Goal: Task Accomplishment & Management: Manage account settings

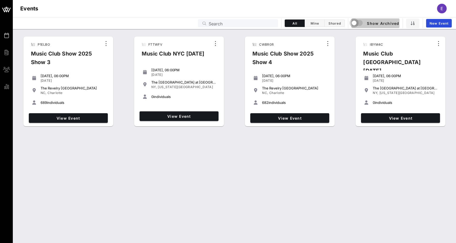
click at [355, 22] on div "button" at bounding box center [353, 22] width 7 height 7
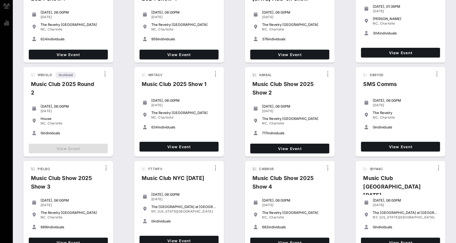
scroll to position [74, 0]
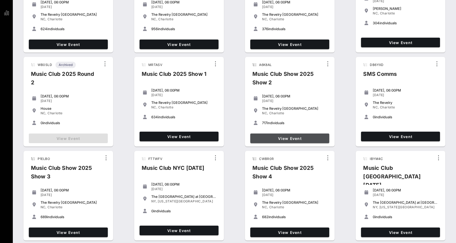
click at [273, 134] on link "View Event" at bounding box center [289, 138] width 79 height 10
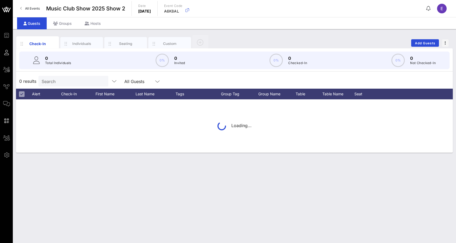
click at [74, 61] on div "0 Total Individuals 0% 0 Invited 0% 0 Checked-In 0% 0 Not Checked-In" at bounding box center [234, 60] width 430 height 18
click at [73, 79] on input "Search" at bounding box center [73, 81] width 62 height 7
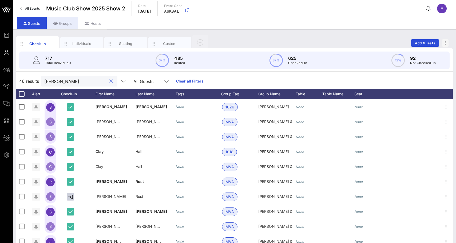
type input "[PERSON_NAME]"
click at [69, 23] on div "Groups" at bounding box center [62, 23] width 31 height 12
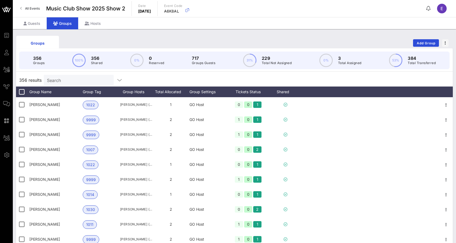
click at [71, 79] on input "Search" at bounding box center [78, 79] width 62 height 7
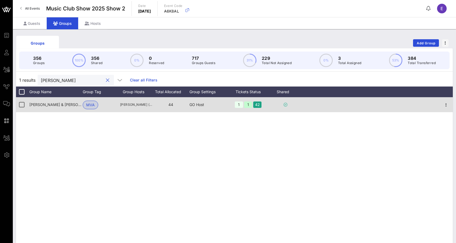
type input "[PERSON_NAME]"
click at [65, 106] on div "[PERSON_NAME] & [PERSON_NAME]" at bounding box center [55, 104] width 53 height 15
click at [446, 105] on icon "button" at bounding box center [445, 105] width 6 height 6
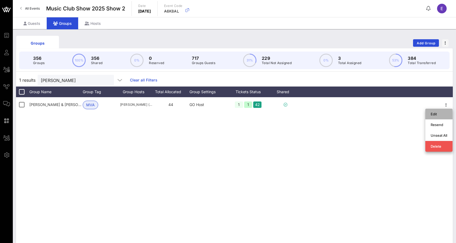
click at [440, 112] on div "Edit" at bounding box center [438, 114] width 17 height 4
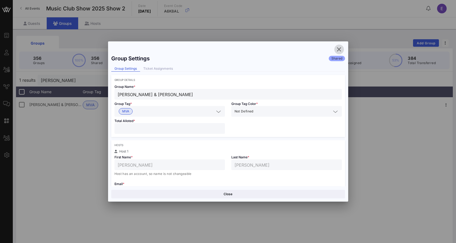
click at [339, 50] on icon "button" at bounding box center [339, 49] width 6 height 6
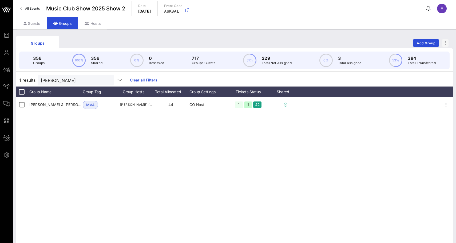
click at [31, 7] on span "All Events" at bounding box center [32, 8] width 15 height 4
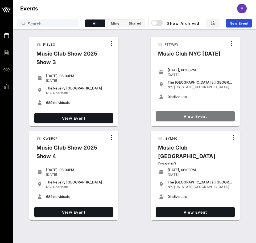
click at [174, 115] on span "View Event" at bounding box center [195, 116] width 75 height 5
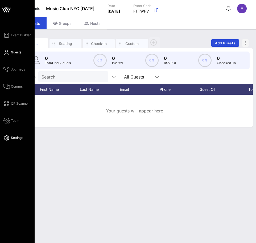
click at [12, 135] on link "Settings" at bounding box center [13, 137] width 20 height 6
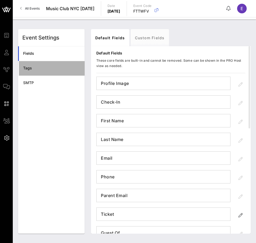
click at [60, 72] on div "Tags" at bounding box center [51, 68] width 57 height 11
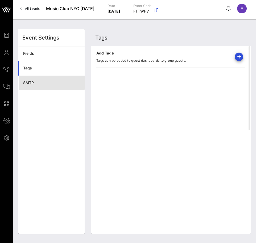
click at [58, 79] on div "SMTP" at bounding box center [51, 82] width 57 height 11
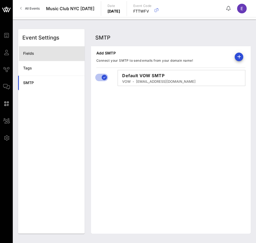
click at [58, 57] on div "Fields" at bounding box center [51, 53] width 57 height 11
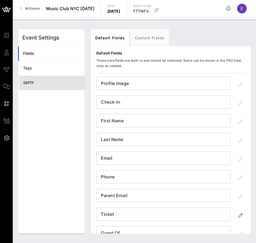
click at [50, 77] on link "SMTP" at bounding box center [51, 82] width 67 height 15
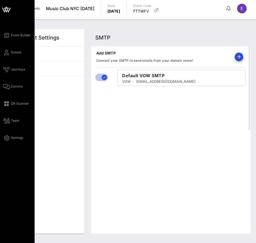
click at [15, 40] on div "Event Builder Guests Journeys Comms QR Scanner Team Settings" at bounding box center [18, 86] width 31 height 109
click at [16, 37] on span "Event Builder" at bounding box center [21, 35] width 20 height 5
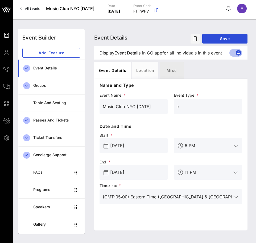
click at [170, 78] on div "Misc" at bounding box center [172, 70] width 24 height 17
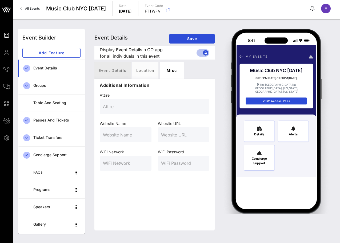
click at [115, 73] on div "Event Details" at bounding box center [112, 70] width 36 height 17
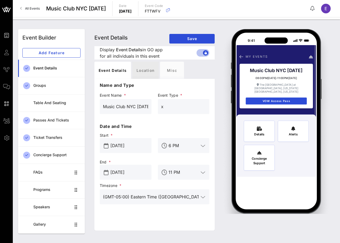
click at [143, 70] on div "Location" at bounding box center [145, 70] width 26 height 17
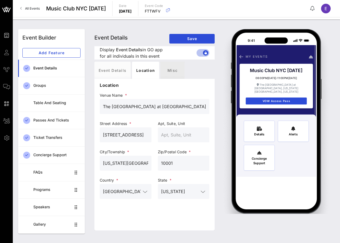
click at [170, 70] on div "Misc" at bounding box center [172, 70] width 24 height 17
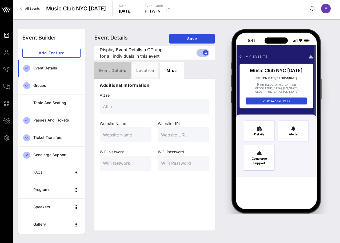
click at [106, 71] on div "Event Details" at bounding box center [112, 70] width 36 height 17
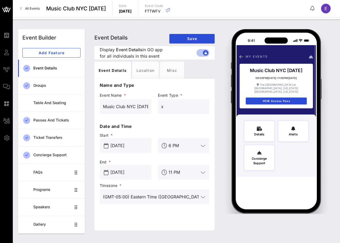
click at [163, 11] on p "FTTWFV" at bounding box center [154, 11] width 18 height 5
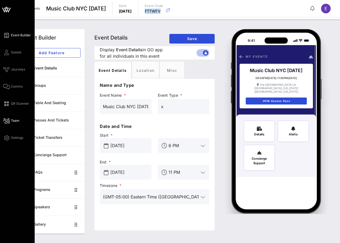
click at [13, 119] on span "Team" at bounding box center [15, 120] width 9 height 5
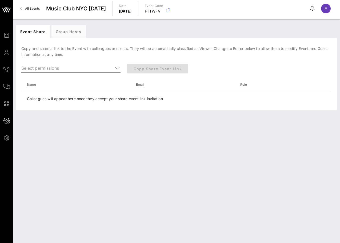
click at [80, 112] on div "Event Share Group Hosts [PERSON_NAME] and share a link to the Event with collea…" at bounding box center [176, 130] width 327 height 223
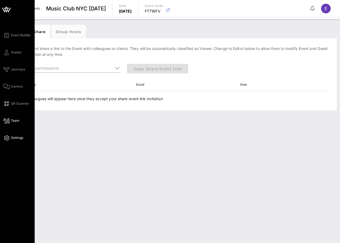
click at [8, 135] on link "Settings" at bounding box center [13, 137] width 20 height 6
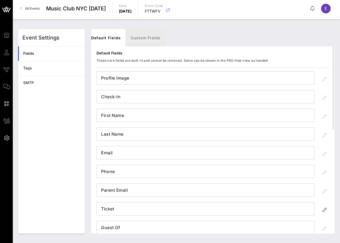
click at [135, 39] on link "Custom Fields" at bounding box center [146, 37] width 38 height 17
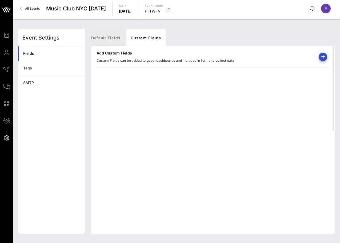
click at [113, 39] on link "Default Fields" at bounding box center [106, 37] width 38 height 17
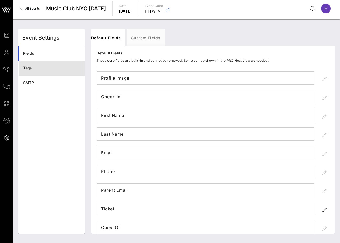
click at [63, 68] on div "Tags" at bounding box center [51, 68] width 57 height 5
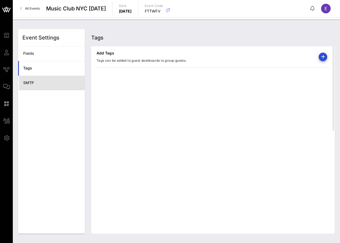
click at [62, 82] on div "SMTP" at bounding box center [51, 82] width 57 height 5
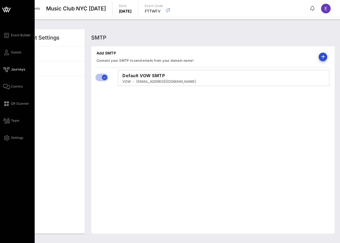
click at [10, 67] on link "Journeys" at bounding box center [14, 69] width 22 height 6
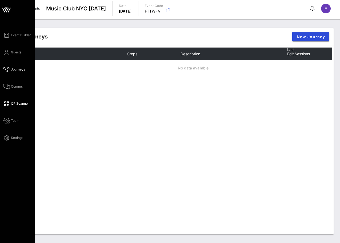
click at [7, 104] on icon at bounding box center [6, 103] width 7 height 1
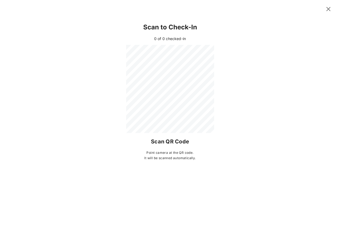
click at [328, 9] on icon at bounding box center [328, 9] width 9 height 9
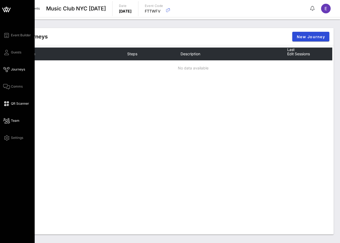
click at [9, 121] on icon at bounding box center [6, 120] width 7 height 1
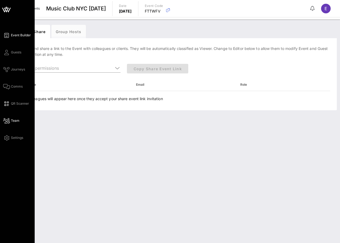
click at [9, 36] on icon at bounding box center [6, 35] width 7 height 1
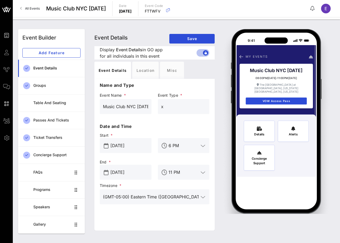
click at [31, 10] on span "All Events" at bounding box center [32, 8] width 15 height 4
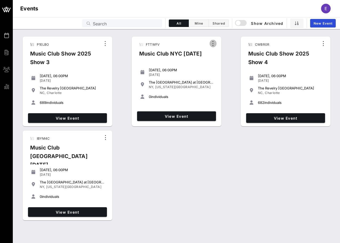
click at [210, 43] on icon "button" at bounding box center [213, 43] width 6 height 6
click at [205, 79] on div "The [GEOGRAPHIC_DATA] at [GEOGRAPHIC_DATA] [GEOGRAPHIC_DATA], [US_STATE][GEOGRA…" at bounding box center [181, 84] width 65 height 11
click at [89, 52] on div "Music Club Show 2025 Show 3" at bounding box center [63, 59] width 75 height 21
click at [91, 119] on span "View Event" at bounding box center [67, 118] width 75 height 5
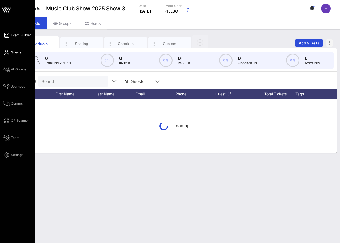
click at [9, 35] on icon at bounding box center [6, 35] width 7 height 1
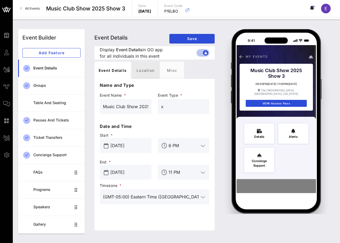
click at [143, 74] on div "Location" at bounding box center [145, 70] width 26 height 17
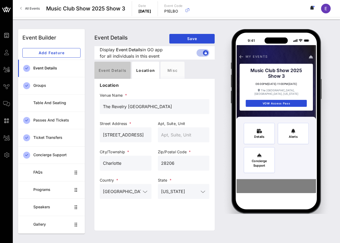
click at [115, 69] on div "Event Details" at bounding box center [112, 70] width 36 height 17
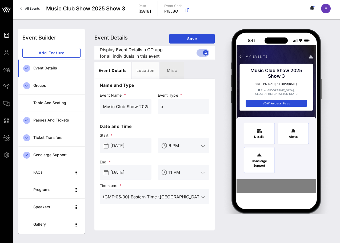
click at [166, 72] on div "Misc" at bounding box center [172, 70] width 24 height 17
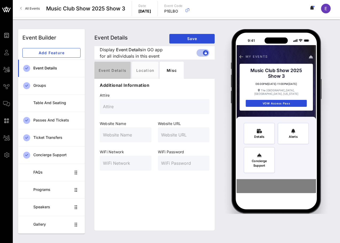
click at [115, 70] on div "Event Details" at bounding box center [112, 70] width 36 height 17
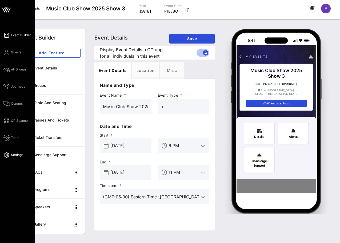
click at [16, 154] on span "Settings" at bounding box center [17, 154] width 12 height 5
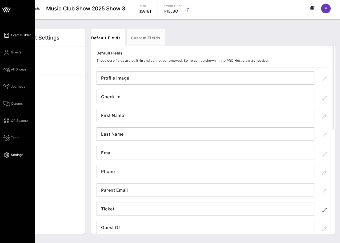
click at [11, 37] on link "Event Builder" at bounding box center [17, 35] width 28 height 6
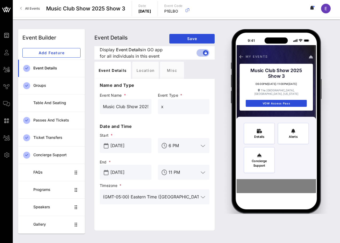
click at [120, 7] on span "Music Club Show 2025 Show 3" at bounding box center [85, 9] width 79 height 8
click at [191, 11] on icon "button" at bounding box center [187, 10] width 6 height 6
click at [183, 13] on p "P1ELBO" at bounding box center [173, 11] width 18 height 5
click at [183, 11] on p "P1ELBO" at bounding box center [173, 11] width 18 height 5
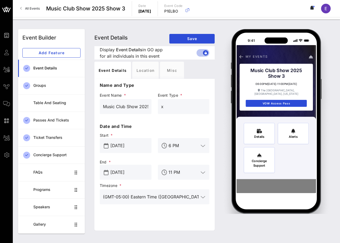
click at [205, 19] on div at bounding box center [176, 18] width 327 height 2
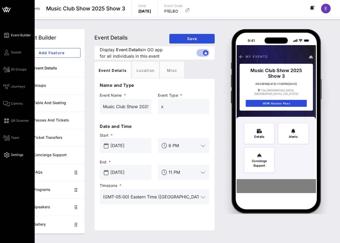
click at [12, 154] on span "Settings" at bounding box center [17, 154] width 12 height 5
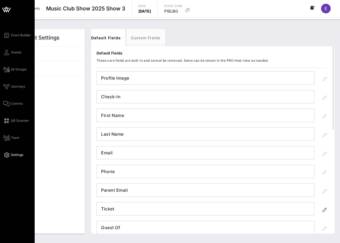
click at [10, 141] on div "Event Builder Guests All Groups Journeys Comms QR Scanner Team Settings" at bounding box center [18, 95] width 31 height 126
click at [11, 137] on link "Team" at bounding box center [11, 137] width 16 height 6
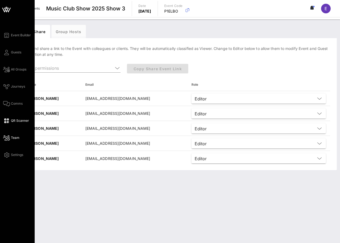
click at [21, 118] on span "QR Scanner" at bounding box center [20, 120] width 18 height 5
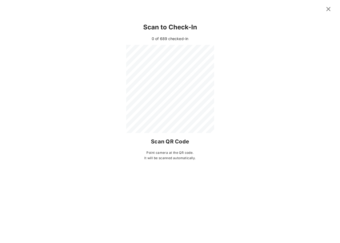
click at [331, 7] on button at bounding box center [328, 9] width 10 height 10
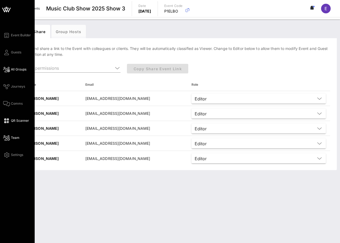
click at [12, 69] on span "All Groups" at bounding box center [18, 69] width 15 height 5
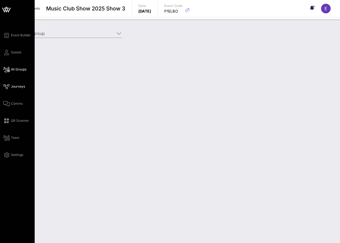
click at [16, 84] on link "Journeys" at bounding box center [14, 86] width 22 height 6
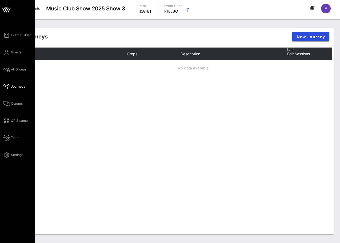
click at [18, 55] on div "Event Builder Guests All Groups Journeys Comms QR Scanner Team Settings" at bounding box center [18, 95] width 31 height 126
click at [18, 52] on span "Guests" at bounding box center [16, 52] width 10 height 5
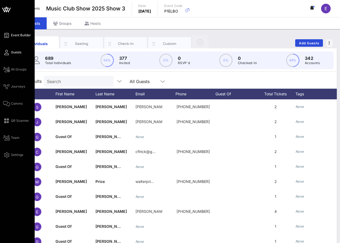
click at [21, 36] on span "Event Builder" at bounding box center [21, 35] width 20 height 5
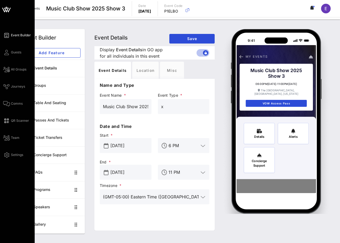
click at [18, 97] on div "Event Builder Guests All Groups Journeys Comms QR Scanner Team Settings" at bounding box center [18, 95] width 31 height 126
click at [18, 99] on div "Event Builder Guests All Groups Journeys Comms QR Scanner Team Settings" at bounding box center [18, 95] width 31 height 126
click at [18, 103] on span "Comms" at bounding box center [17, 103] width 12 height 5
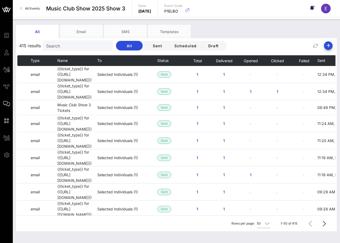
click at [26, 7] on span "All Events" at bounding box center [32, 8] width 15 height 4
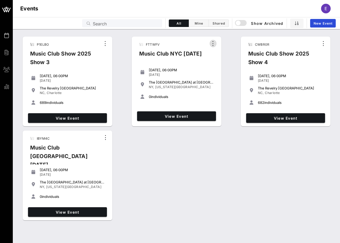
click at [210, 45] on icon "button" at bounding box center [213, 43] width 6 height 6
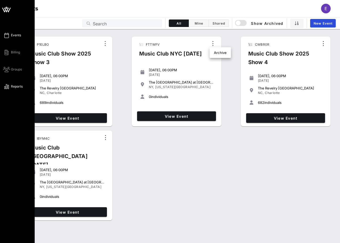
click at [12, 83] on link "Reports" at bounding box center [12, 86] width 19 height 6
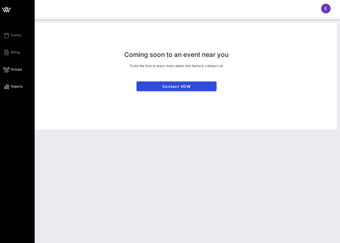
click at [7, 69] on icon at bounding box center [6, 69] width 7 height 1
click at [9, 53] on link "Billing" at bounding box center [11, 52] width 17 height 6
click at [17, 32] on div "Events Billing Groups Reports" at bounding box center [17, 121] width 35 height 243
click at [17, 34] on span "Events" at bounding box center [16, 35] width 10 height 5
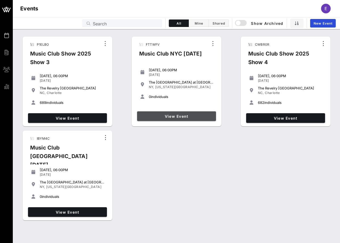
click at [173, 114] on span "View Event" at bounding box center [176, 116] width 75 height 5
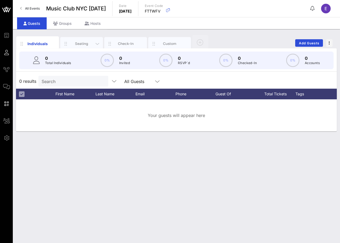
click at [76, 42] on div "Seating" at bounding box center [82, 43] width 24 height 5
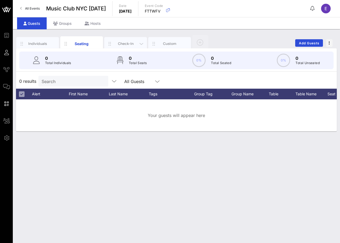
click at [126, 41] on div "Check-In" at bounding box center [126, 43] width 24 height 5
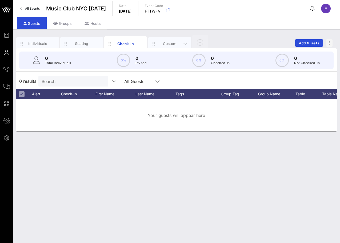
click at [168, 43] on div "Custom" at bounding box center [170, 43] width 24 height 5
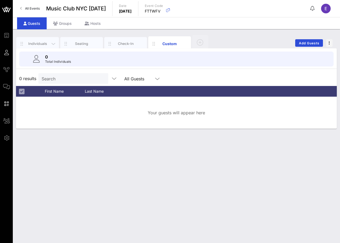
click at [36, 43] on div "Individuals" at bounding box center [38, 43] width 24 height 5
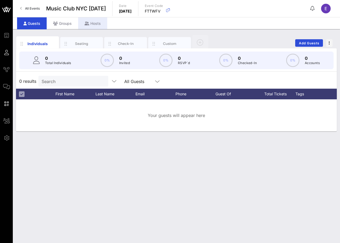
click at [96, 19] on div "Hosts" at bounding box center [92, 23] width 29 height 12
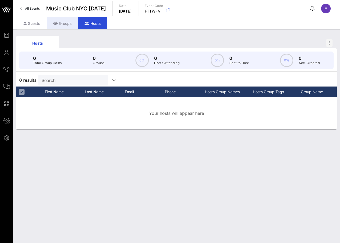
click at [71, 25] on div "Groups" at bounding box center [62, 23] width 31 height 12
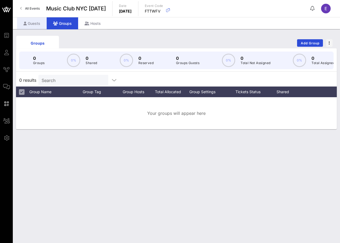
click at [20, 24] on div "Guests" at bounding box center [32, 23] width 30 height 12
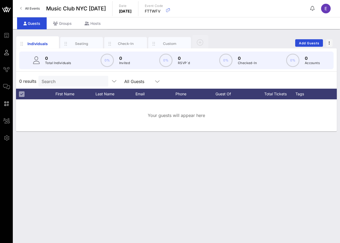
click at [25, 7] on span "All Events" at bounding box center [32, 8] width 15 height 4
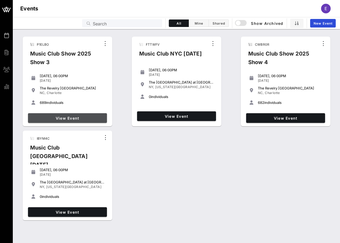
click at [69, 114] on link "View Event" at bounding box center [67, 118] width 79 height 10
